Goal: Find specific page/section: Find specific page/section

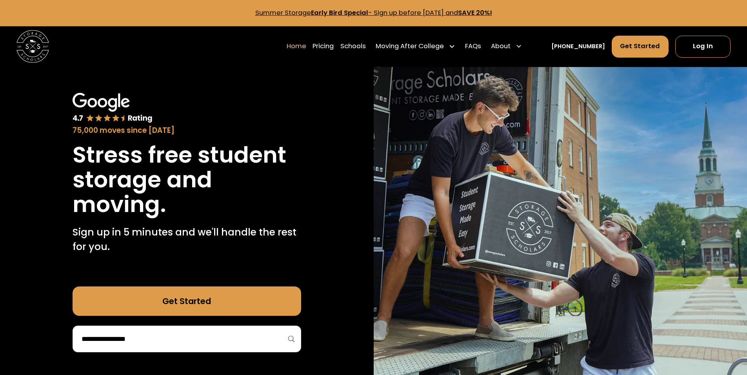
click at [229, 306] on link "Get Started" at bounding box center [187, 301] width 229 height 29
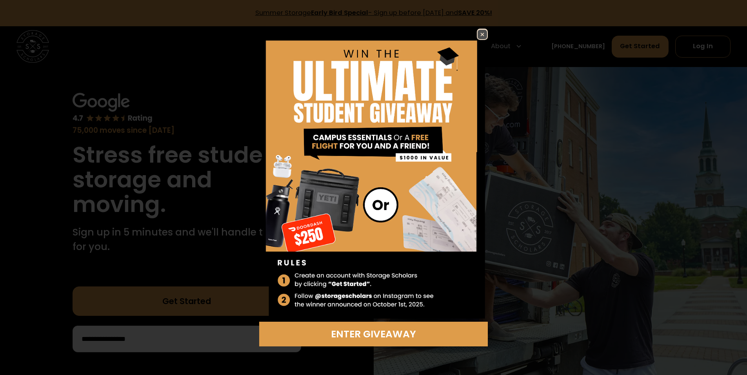
click at [481, 37] on img at bounding box center [482, 34] width 9 height 9
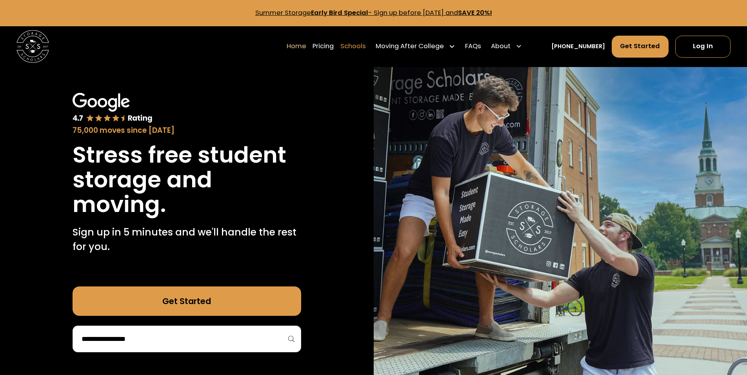
click at [366, 47] on link "Schools" at bounding box center [352, 46] width 25 height 23
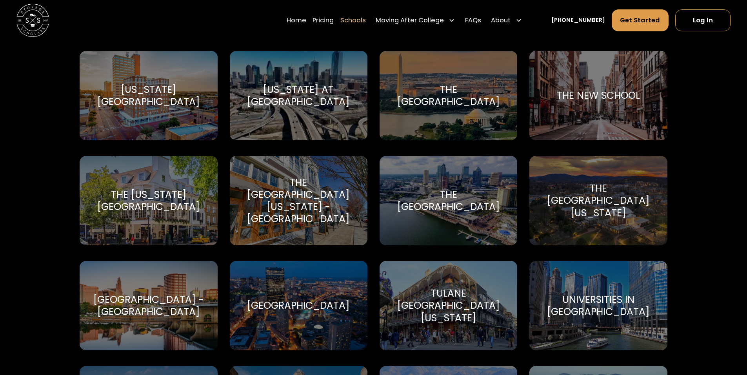
scroll to position [4367, 0]
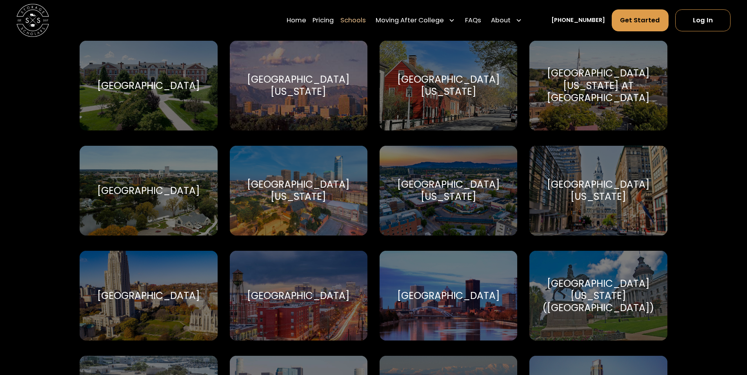
click at [582, 178] on div "[GEOGRAPHIC_DATA][US_STATE]" at bounding box center [598, 190] width 118 height 24
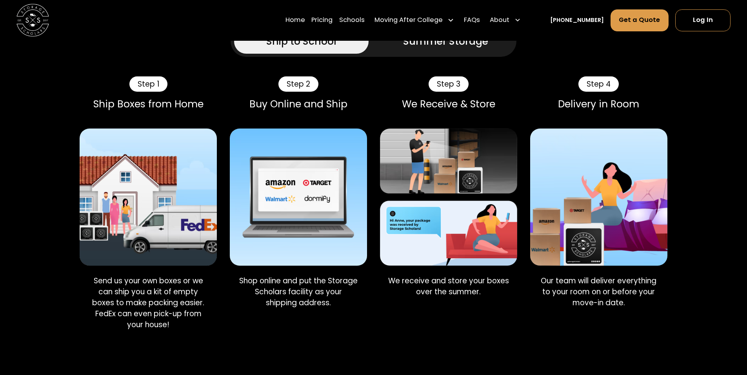
scroll to position [549, 0]
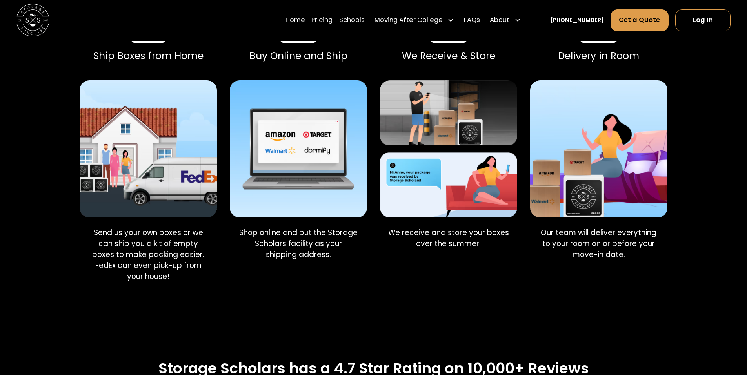
click at [111, 227] on p "Send us your own boxes or we can ship you a kit of empty boxes to make packing …" at bounding box center [148, 254] width 124 height 55
click at [112, 227] on p "Send us your own boxes or we can ship you a kit of empty boxes to make packing …" at bounding box center [148, 254] width 124 height 55
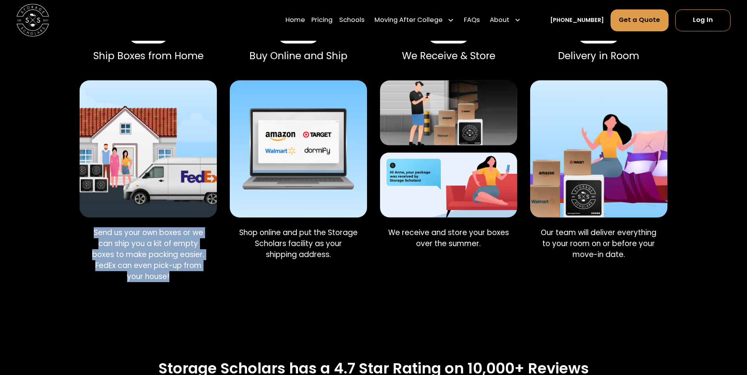
click at [112, 227] on p "Send us your own boxes or we can ship you a kit of empty boxes to make packing …" at bounding box center [148, 254] width 124 height 55
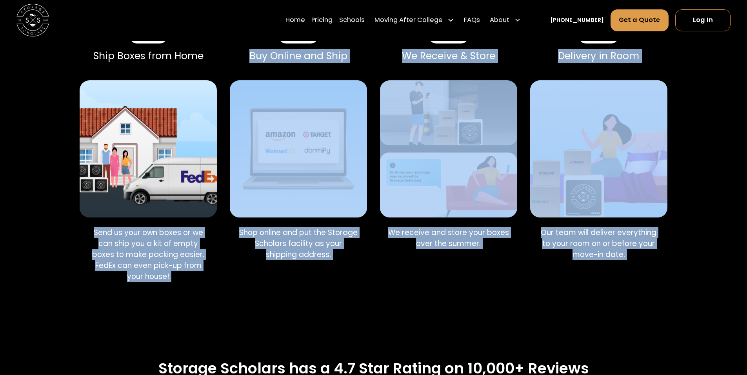
drag, startPoint x: 112, startPoint y: 221, endPoint x: 580, endPoint y: 244, distance: 468.4
click at [580, 244] on div "Step 1 Ship Boxes from Home Send us your own boxes or we can ship you a kit of …" at bounding box center [374, 160] width 588 height 265
click at [577, 246] on p "Our team will deliver everything to your room on or before your move-in date." at bounding box center [599, 243] width 124 height 33
